Goal: Information Seeking & Learning: Check status

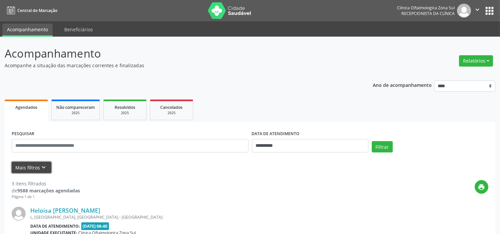
click at [50, 167] on button "Mais filtros keyboard_arrow_down" at bounding box center [32, 168] width 40 height 12
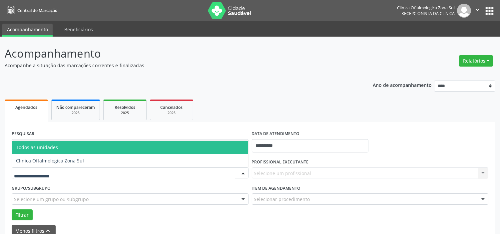
click at [68, 176] on div at bounding box center [130, 172] width 237 height 11
click at [71, 164] on span "Clinica Oftalmologica Zona Sul" at bounding box center [130, 160] width 236 height 13
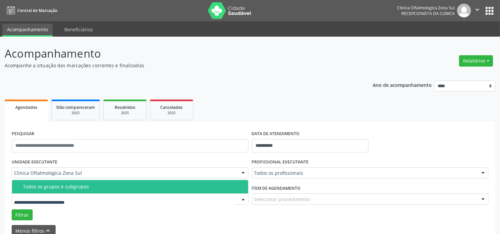
click at [80, 189] on span "Todos os grupos e subgrupos" at bounding box center [130, 186] width 236 height 13
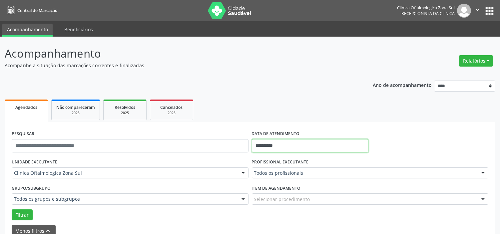
click at [297, 144] on input "**********" at bounding box center [310, 145] width 116 height 13
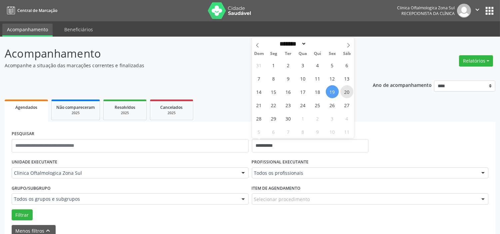
click at [344, 90] on span "20" at bounding box center [346, 91] width 13 height 13
type input "**********"
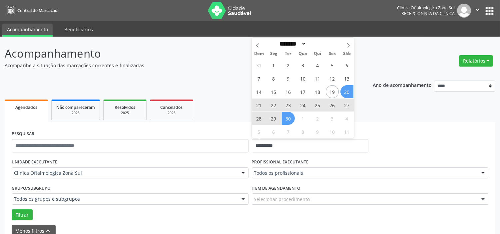
click at [290, 118] on span "30" at bounding box center [288, 118] width 13 height 13
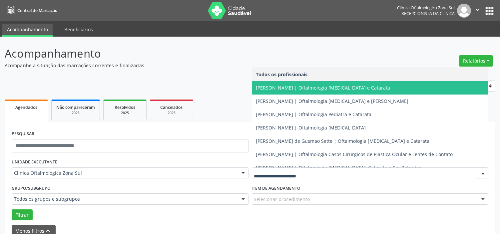
click at [282, 90] on span "[PERSON_NAME] | Oftalmologia [MEDICAL_DATA] e Catarata" at bounding box center [323, 88] width 134 height 6
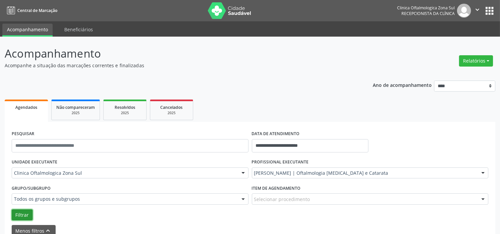
click at [22, 216] on button "Filtrar" at bounding box center [22, 214] width 21 height 11
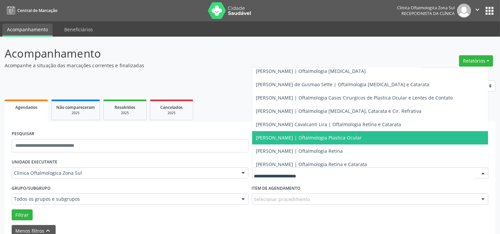
scroll to position [60, 0]
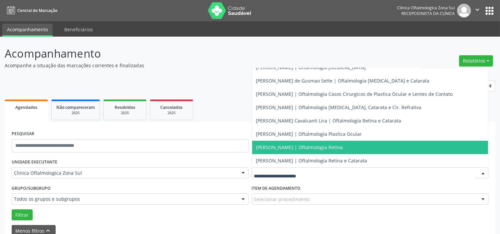
click at [282, 144] on span "[PERSON_NAME] | Oftalmologia Retina" at bounding box center [299, 147] width 87 height 6
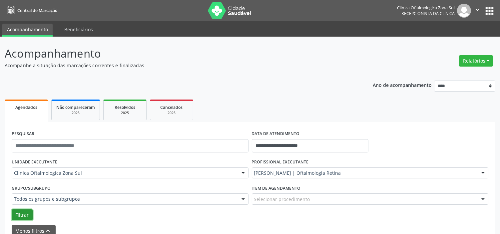
click at [19, 212] on button "Filtrar" at bounding box center [22, 214] width 21 height 11
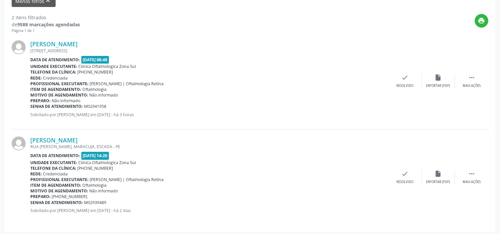
scroll to position [232, 0]
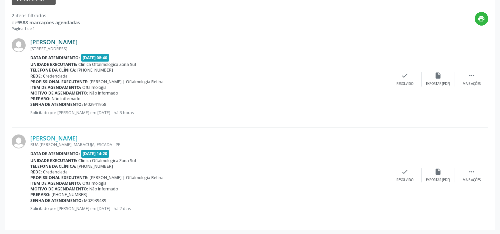
click at [62, 41] on link "[PERSON_NAME]" at bounding box center [53, 41] width 47 height 7
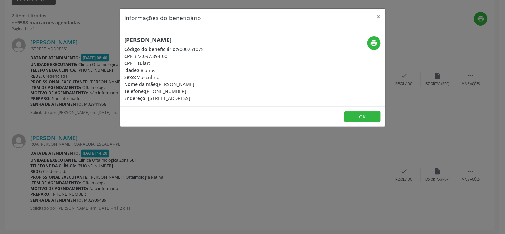
drag, startPoint x: 169, startPoint y: 57, endPoint x: 136, endPoint y: 57, distance: 32.9
click at [136, 57] on div "CPF: 322.097.894-00" at bounding box center [164, 56] width 80 height 7
copy div "322.097.894-00"
click at [188, 39] on h5 "[PERSON_NAME]" at bounding box center [164, 39] width 80 height 7
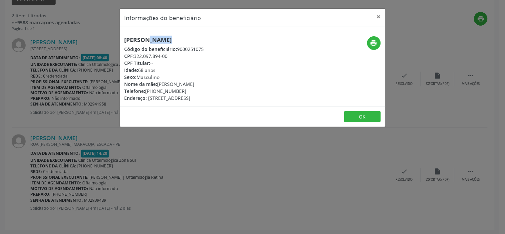
click at [188, 39] on h5 "[PERSON_NAME]" at bounding box center [164, 39] width 80 height 7
copy div "[PERSON_NAME]"
drag, startPoint x: 170, startPoint y: 57, endPoint x: 135, endPoint y: 57, distance: 34.9
click at [135, 57] on div "CPF: 322.097.894-00" at bounding box center [164, 56] width 80 height 7
copy div "322.097.894-00"
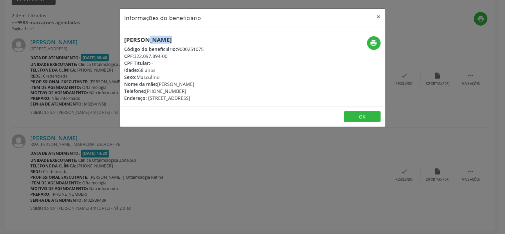
drag, startPoint x: 187, startPoint y: 91, endPoint x: 148, endPoint y: 91, distance: 39.3
click at [148, 91] on div "Telefone: [PHONE_NUMBER]" at bounding box center [164, 91] width 80 height 7
copy div "81) 98705-4500"
drag, startPoint x: 200, startPoint y: 85, endPoint x: 159, endPoint y: 82, distance: 41.7
click at [159, 82] on div "Nome da mãe: [PERSON_NAME]" at bounding box center [164, 84] width 80 height 7
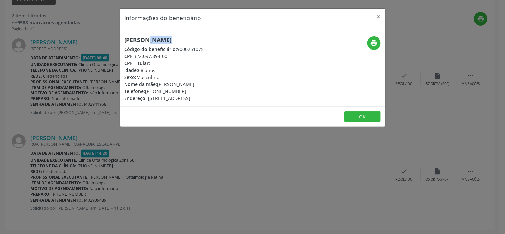
copy div "[PERSON_NAME]"
click at [144, 68] on div "Idade: 68 anos" at bounding box center [164, 70] width 80 height 7
copy div "Idade: 68 anos"
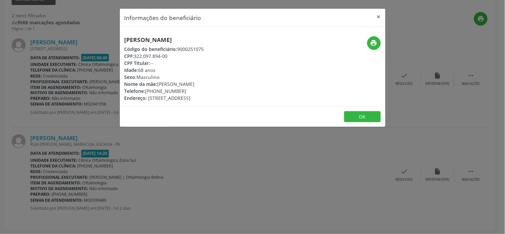
drag, startPoint x: 188, startPoint y: 150, endPoint x: 182, endPoint y: 150, distance: 6.3
click at [185, 150] on div "Informações do beneficiário × [PERSON_NAME] Código do beneficiário: 9000251075 …" at bounding box center [252, 117] width 505 height 234
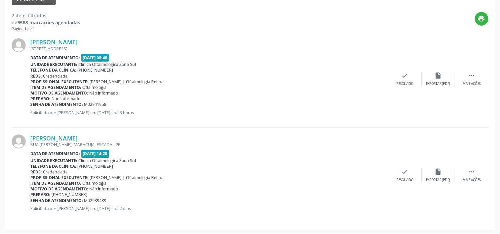
drag, startPoint x: 105, startPoint y: 104, endPoint x: 30, endPoint y: 104, distance: 74.6
click at [30, 104] on div "Senha de atendimento: M02941958" at bounding box center [209, 105] width 358 height 6
copy div "Senha de atendimento: M02941958"
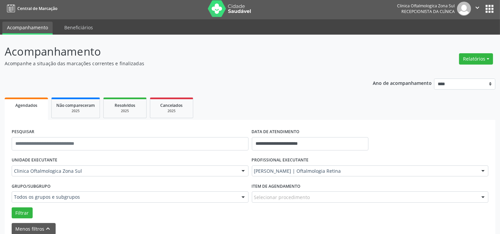
scroll to position [0, 0]
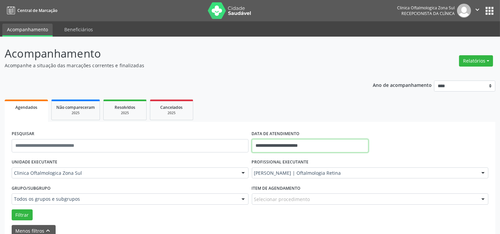
click at [301, 147] on input "**********" at bounding box center [310, 145] width 116 height 13
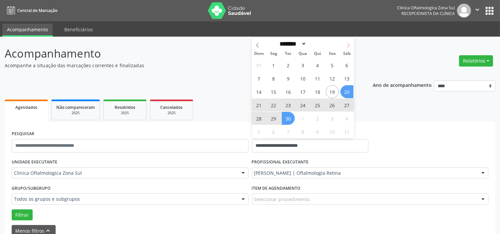
click at [347, 47] on icon at bounding box center [348, 45] width 5 height 5
select select "*"
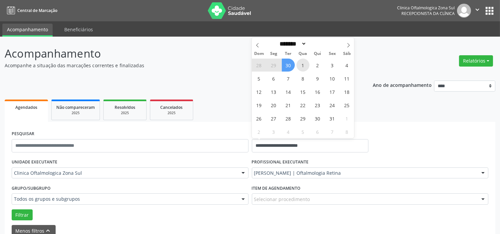
click at [305, 64] on span "1" at bounding box center [302, 65] width 13 height 13
type input "**********"
drag, startPoint x: 348, startPoint y: 46, endPoint x: 344, endPoint y: 55, distance: 10.2
click at [348, 47] on icon at bounding box center [348, 45] width 5 height 5
select select "**"
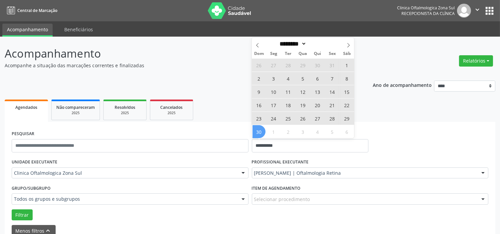
click at [260, 131] on span "30" at bounding box center [258, 131] width 13 height 13
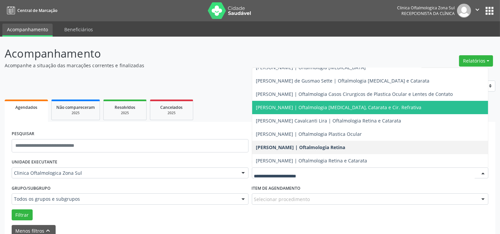
click at [286, 105] on span "[PERSON_NAME] | Oftalmologia [MEDICAL_DATA], Catarata e Cir. Refrativa" at bounding box center [338, 107] width 165 height 6
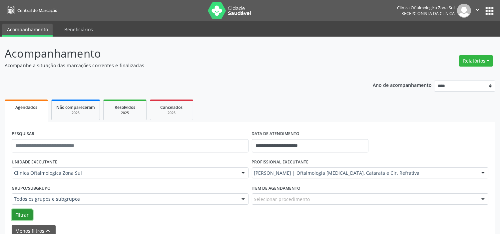
click at [27, 213] on button "Filtrar" at bounding box center [22, 214] width 21 height 11
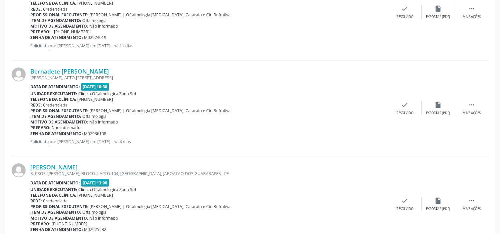
scroll to position [1461, 0]
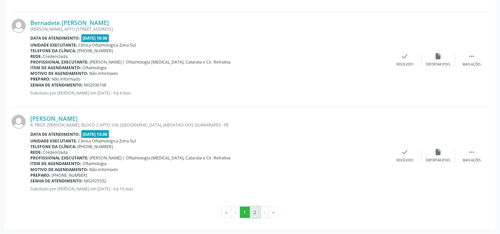
click at [252, 212] on button "2" at bounding box center [255, 212] width 10 height 11
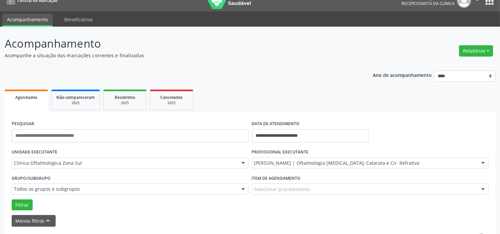
scroll to position [0, 0]
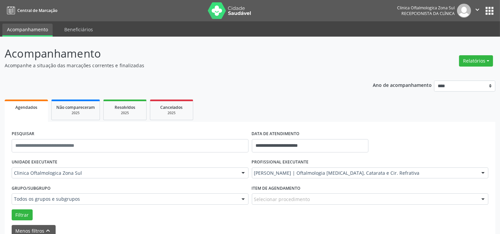
click at [476, 8] on icon "" at bounding box center [476, 9] width 7 height 7
click at [456, 42] on link "Sair" at bounding box center [460, 40] width 46 height 9
